Goal: Register for event/course

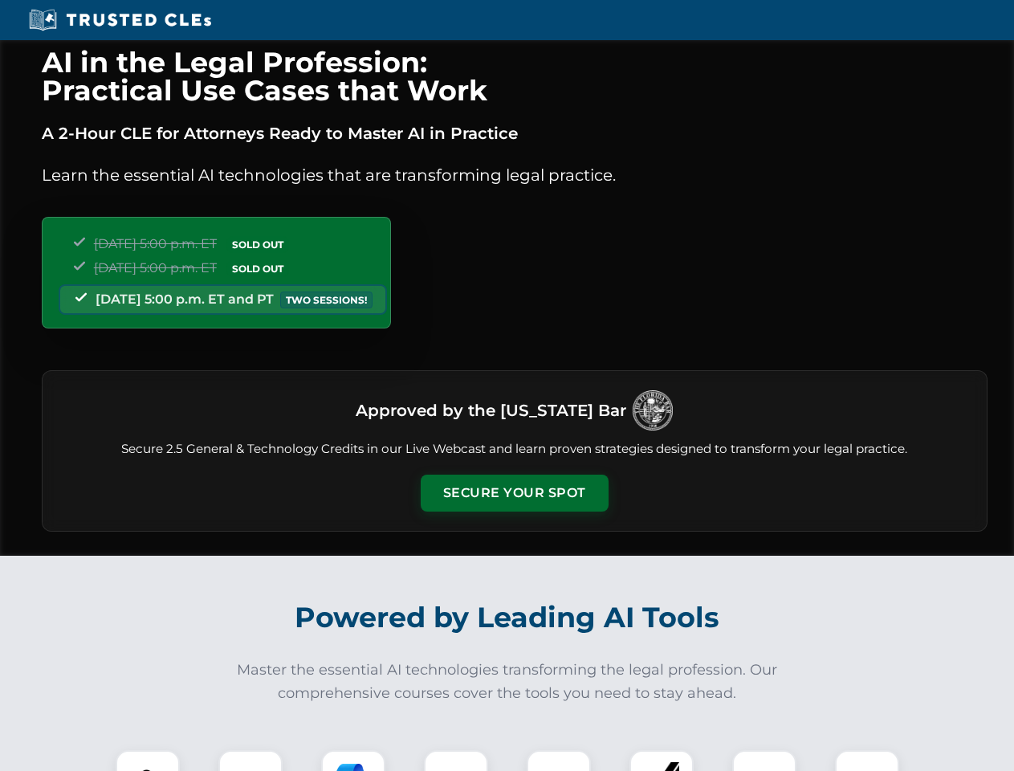
click at [514, 493] on button "Secure Your Spot" at bounding box center [515, 493] width 188 height 37
click at [148, 761] on img at bounding box center [147, 782] width 47 height 47
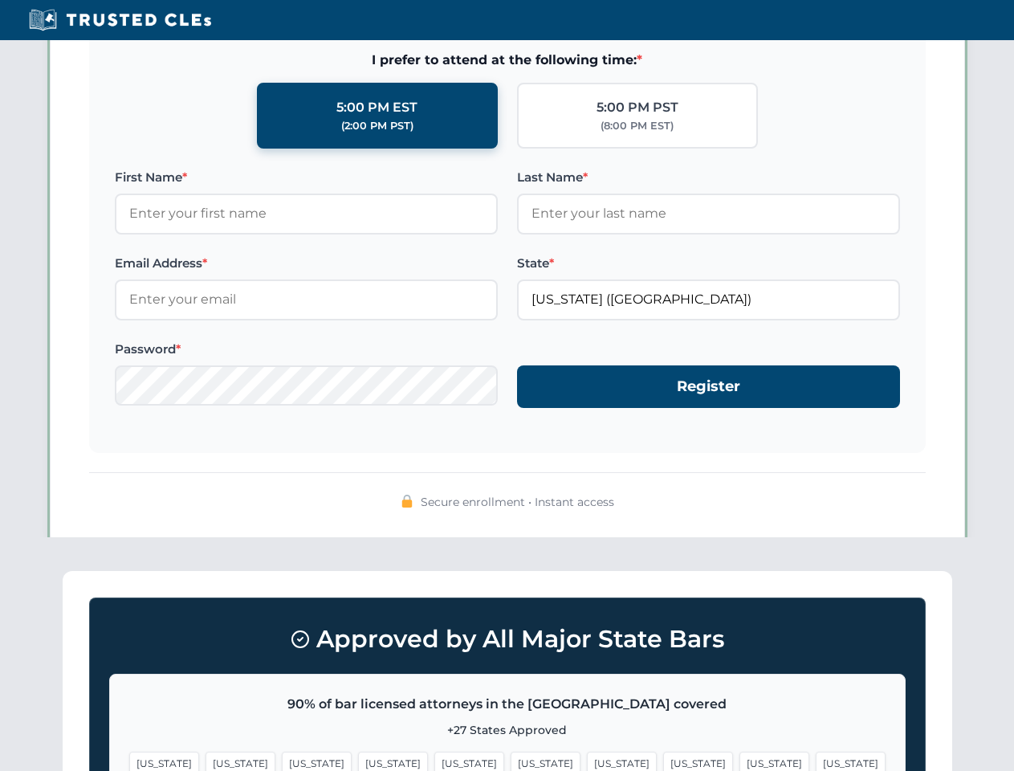
click at [587, 761] on span "[US_STATE]" at bounding box center [622, 763] width 70 height 23
click at [740, 761] on span "[US_STATE]" at bounding box center [775, 763] width 70 height 23
